Goal: Task Accomplishment & Management: Manage account settings

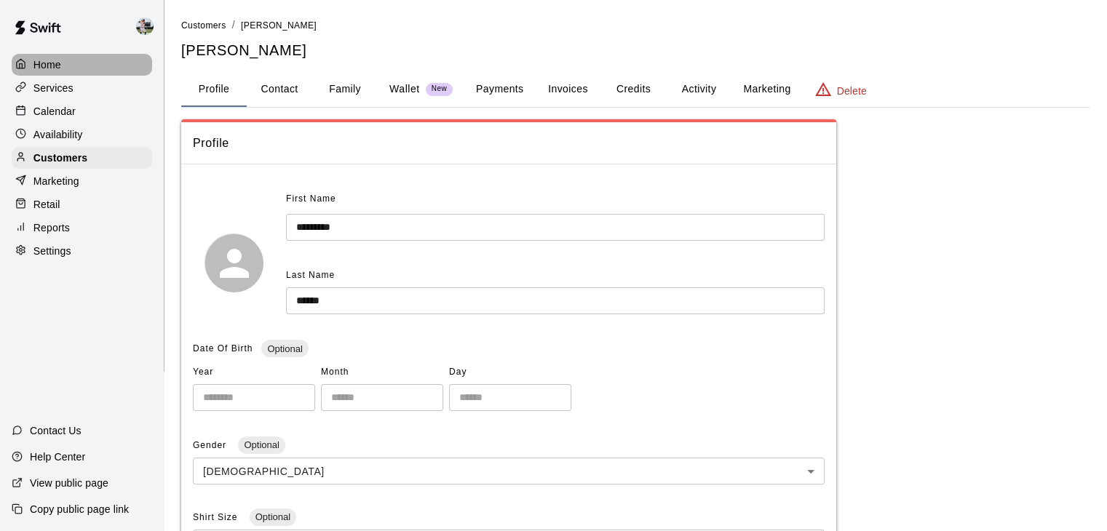
click at [41, 60] on p "Home" at bounding box center [47, 64] width 28 height 15
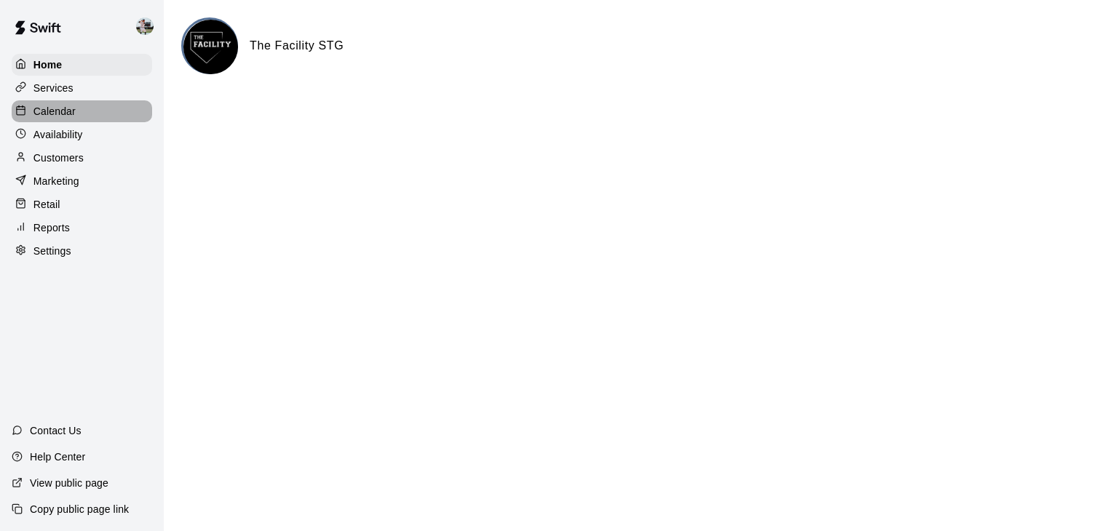
click at [63, 112] on p "Calendar" at bounding box center [54, 111] width 42 height 15
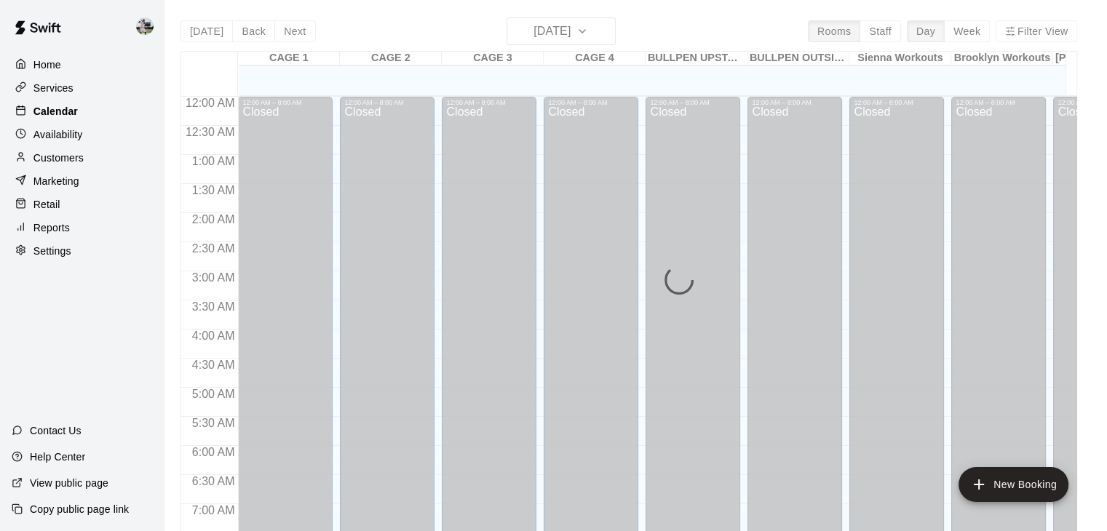
scroll to position [764, 0]
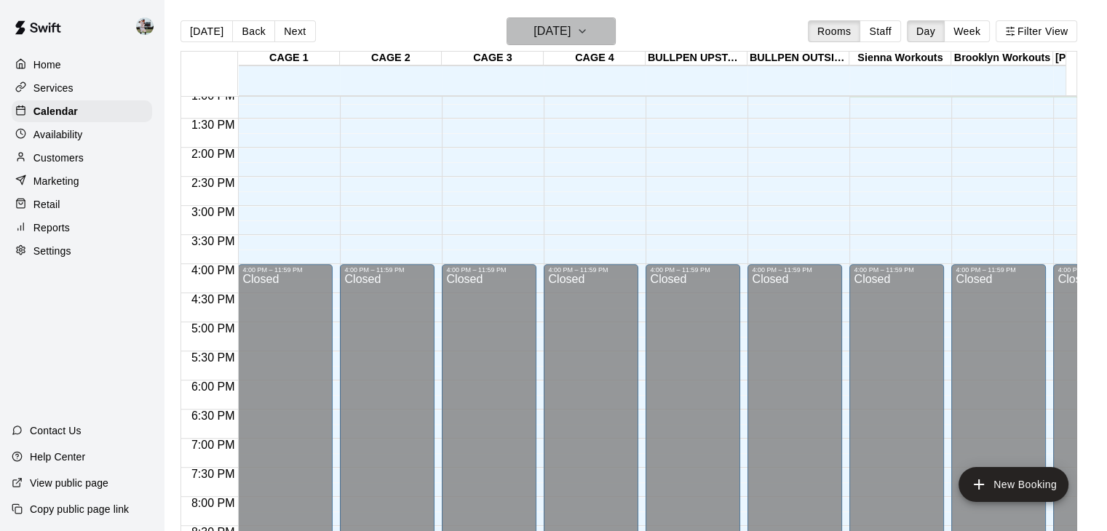
click at [557, 21] on h6 "[DATE]" at bounding box center [551, 31] width 37 height 20
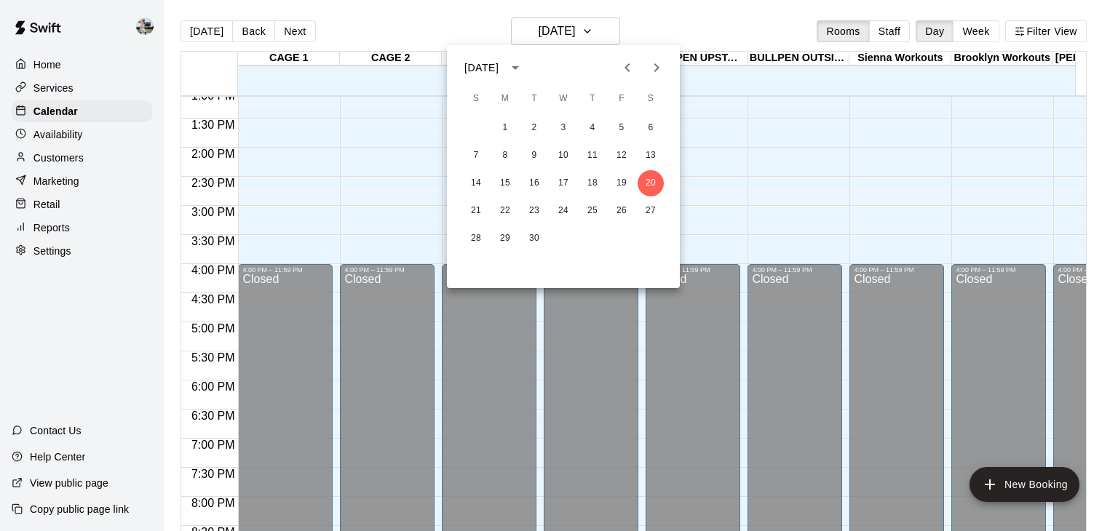
click at [886, 36] on div at bounding box center [559, 265] width 1118 height 531
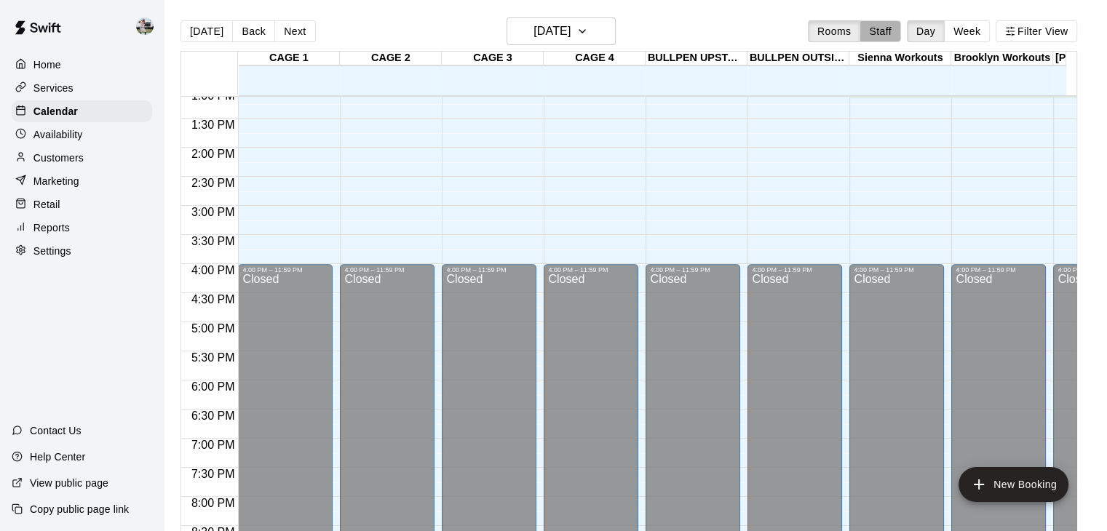
click at [886, 36] on button "Staff" at bounding box center [879, 31] width 41 height 22
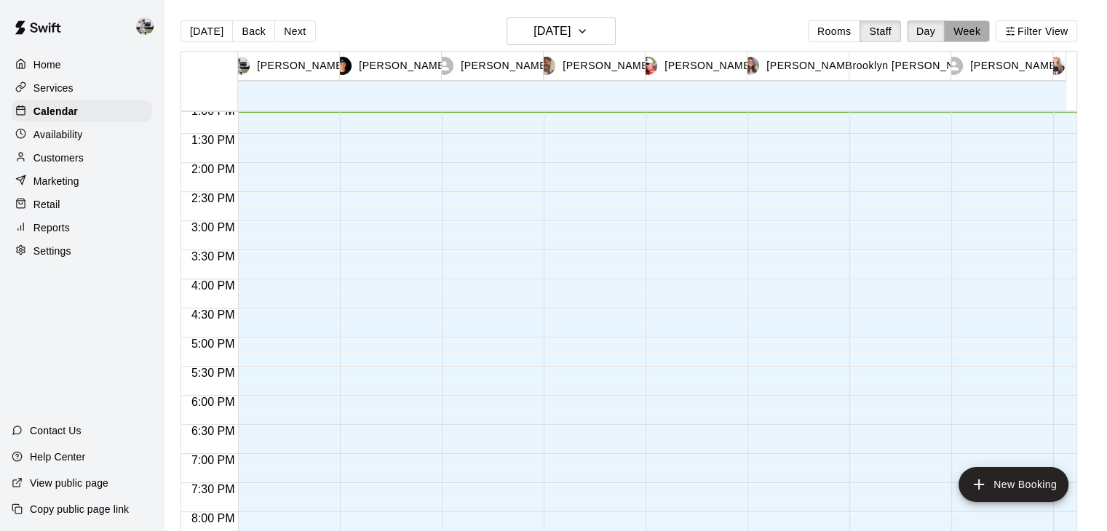
click at [969, 33] on button "Week" at bounding box center [967, 31] width 46 height 22
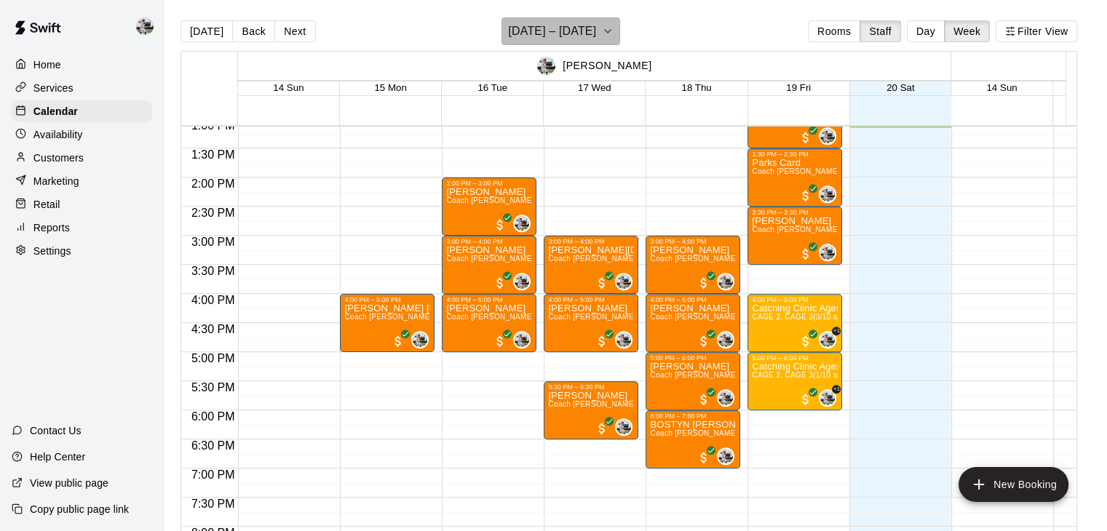
click at [596, 34] on h6 "[DATE] – [DATE]" at bounding box center [552, 31] width 88 height 20
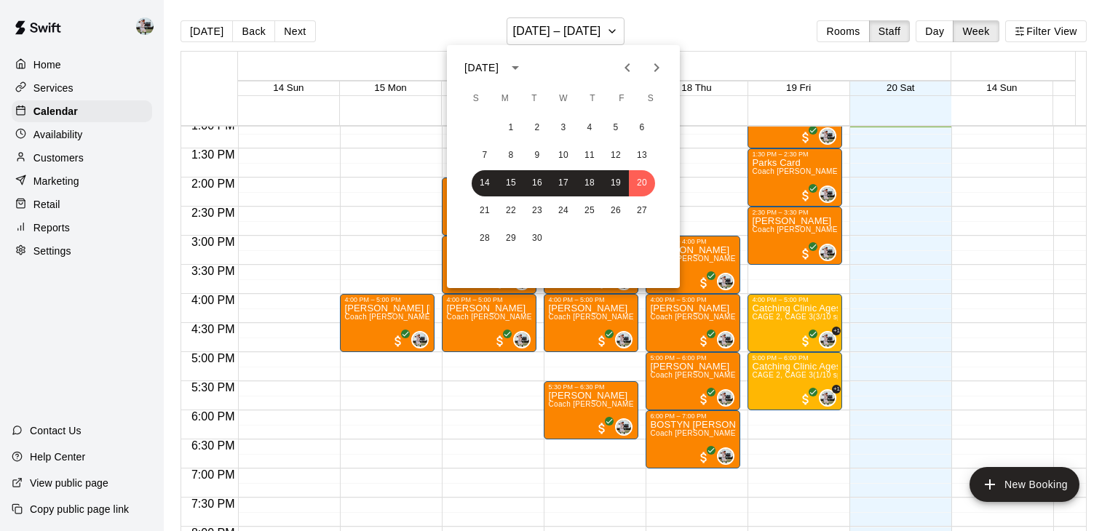
click at [553, 198] on div "21 22 23 24 25 26 27" at bounding box center [563, 211] width 233 height 26
click at [562, 205] on button "24" at bounding box center [563, 211] width 26 height 26
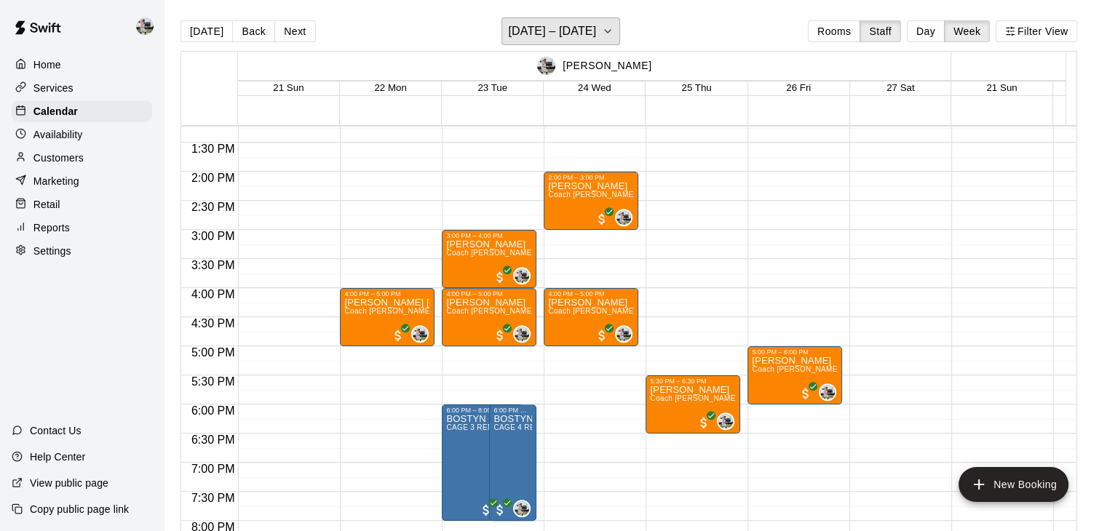
scroll to position [779, 0]
